Goal: Navigation & Orientation: Find specific page/section

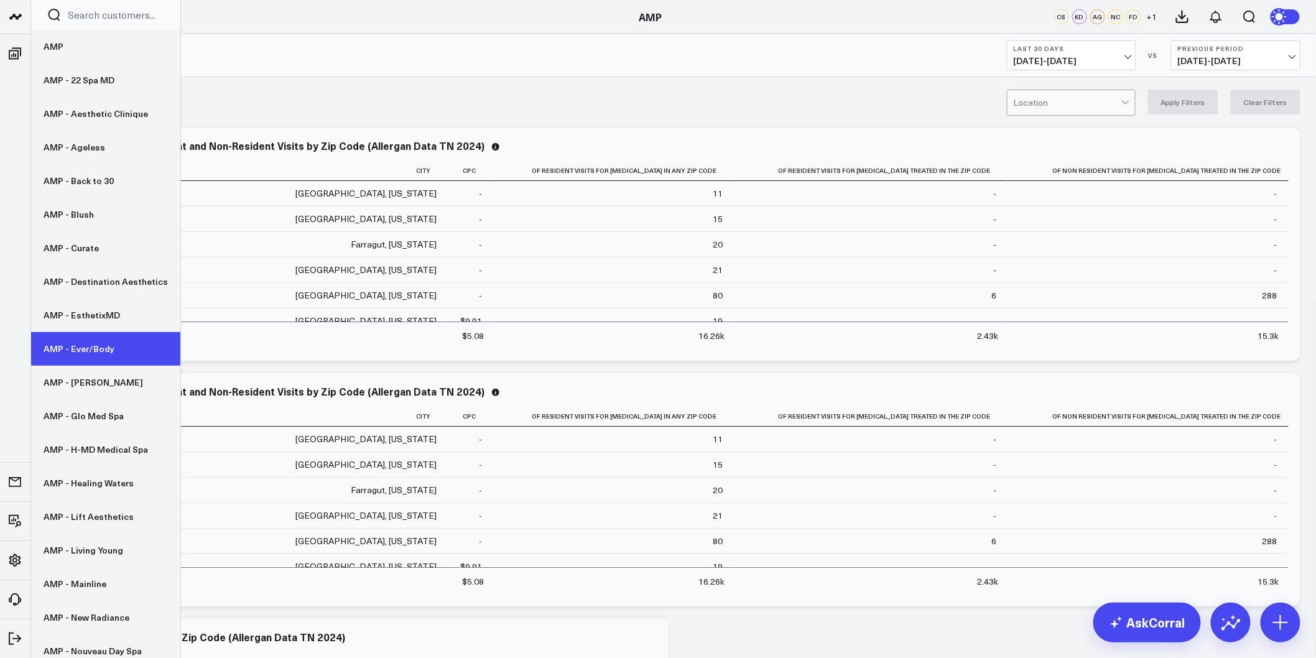
click at [78, 353] on link "AMP - Ever/Body" at bounding box center [105, 349] width 149 height 34
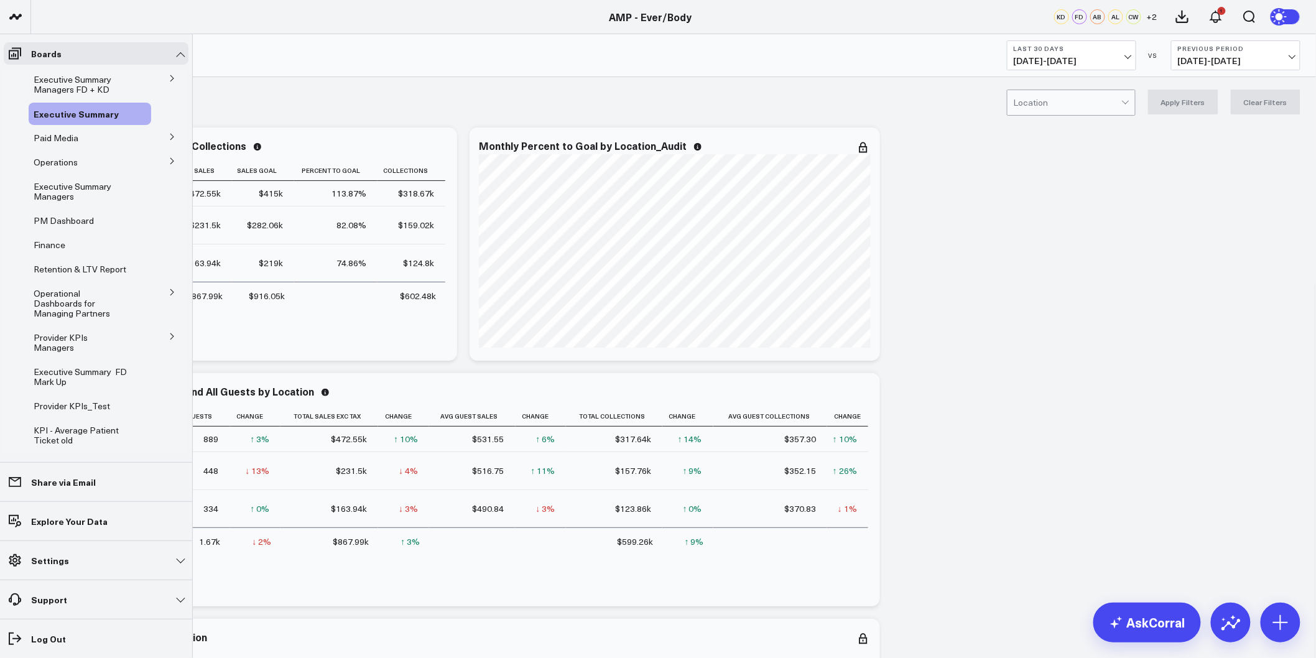
click at [169, 333] on icon at bounding box center [172, 336] width 7 height 7
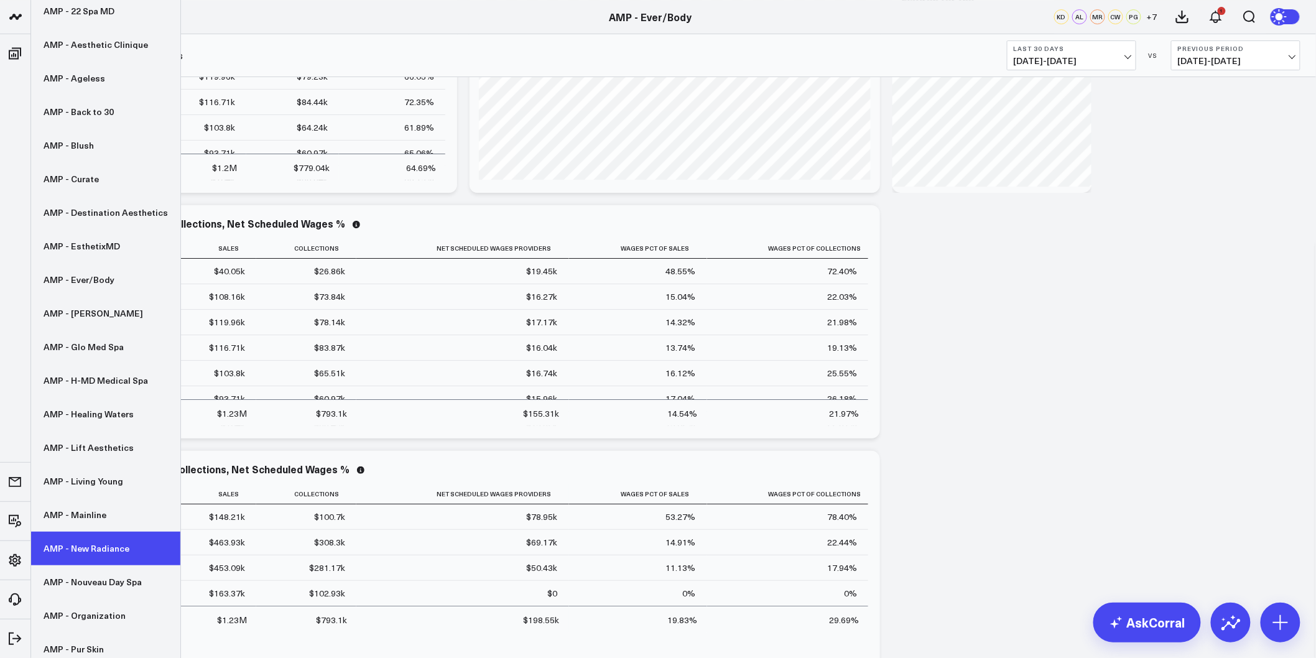
scroll to position [138, 0]
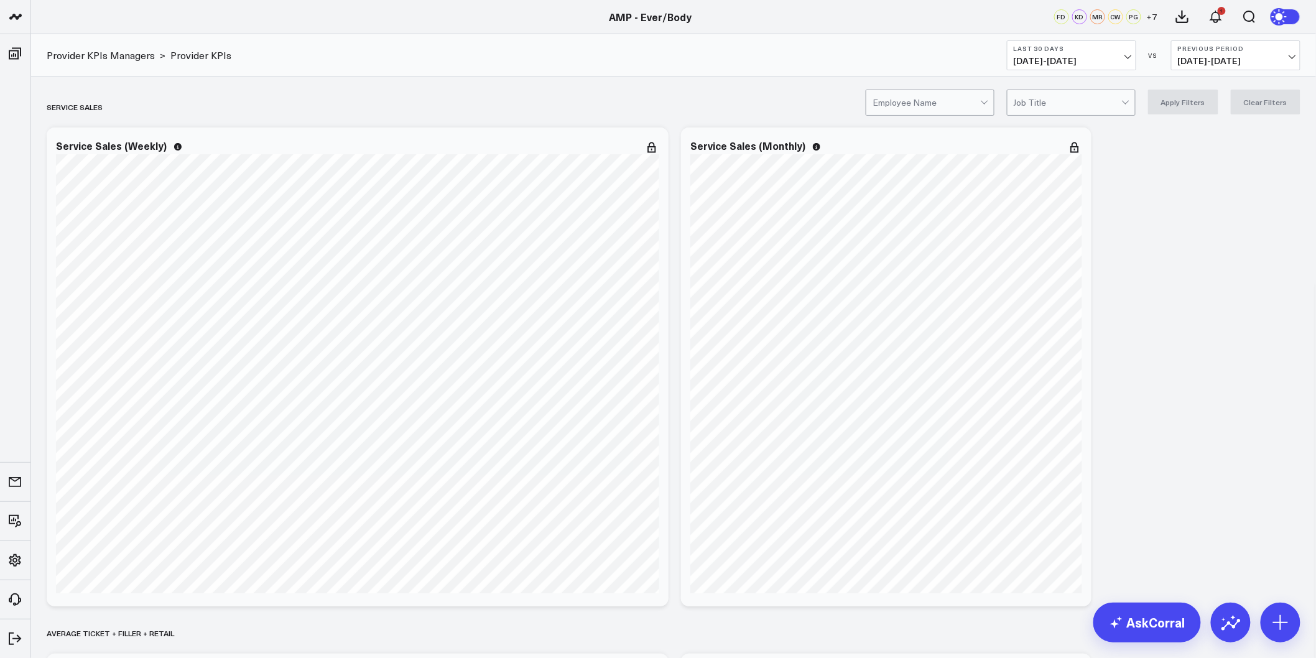
drag, startPoint x: 1134, startPoint y: 304, endPoint x: 1106, endPoint y: 144, distance: 162.2
click at [126, 54] on link "Provider KPIs Managers" at bounding box center [101, 56] width 108 height 14
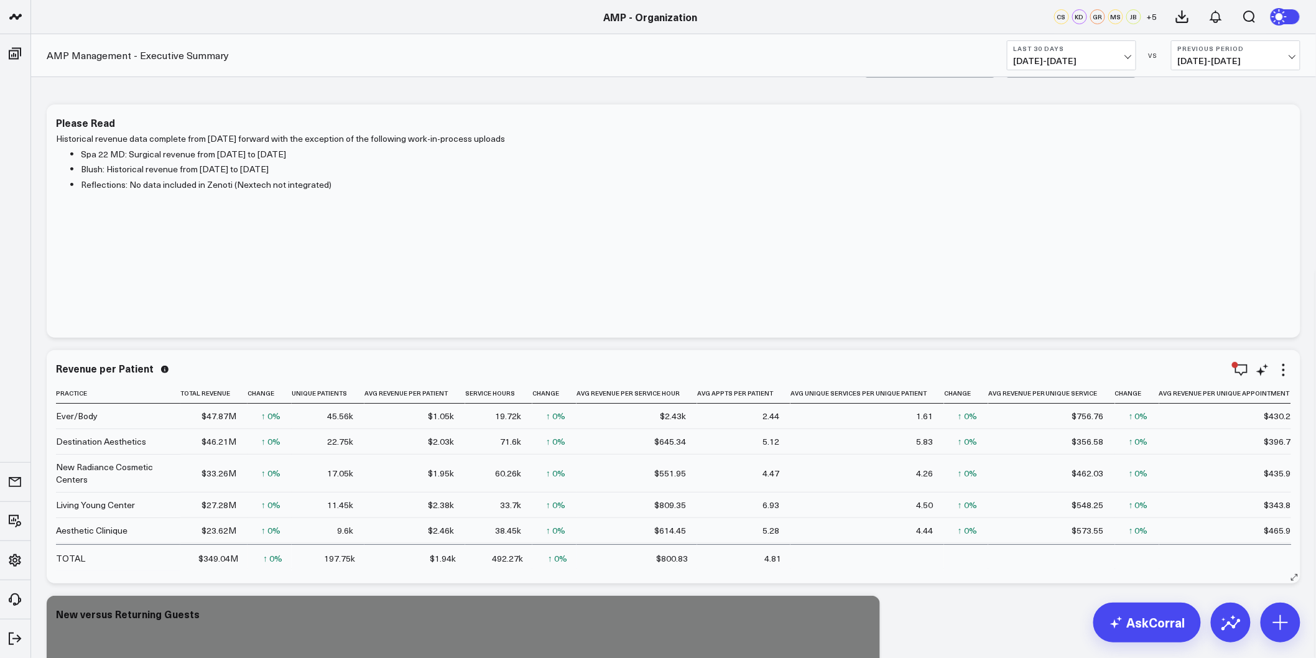
scroll to position [138, 0]
